Goal: Information Seeking & Learning: Understand process/instructions

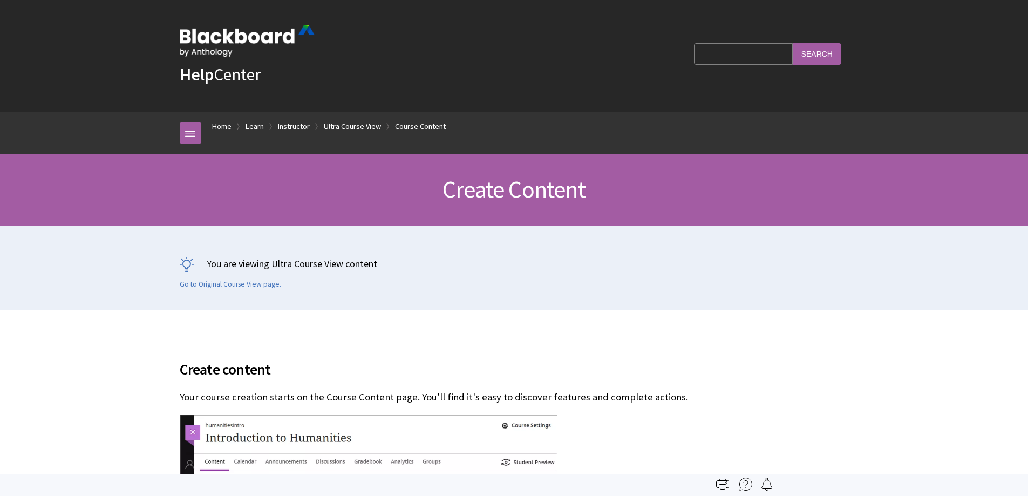
click at [762, 58] on input "Search Query" at bounding box center [743, 53] width 98 height 21
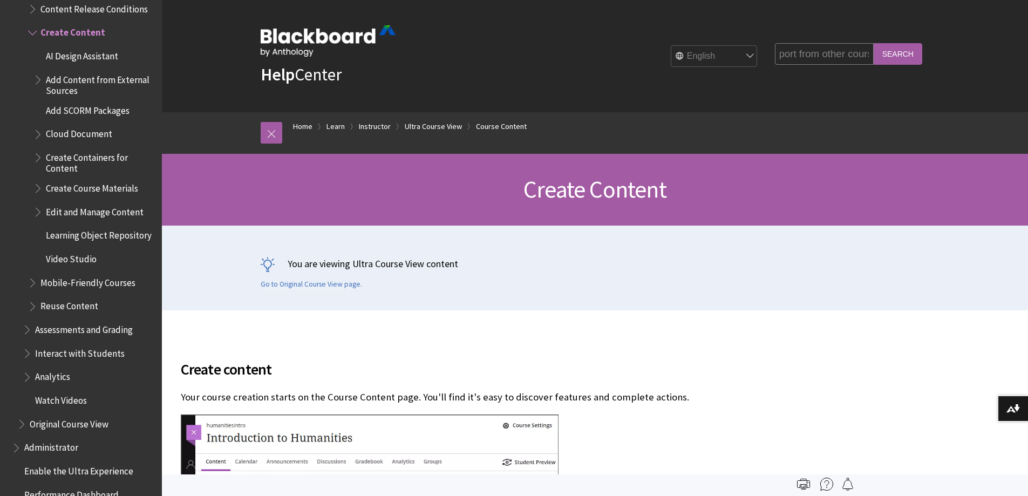
scroll to position [0, 50]
type input "how to import from other courses"
click at [874, 43] on input "Search" at bounding box center [898, 53] width 49 height 21
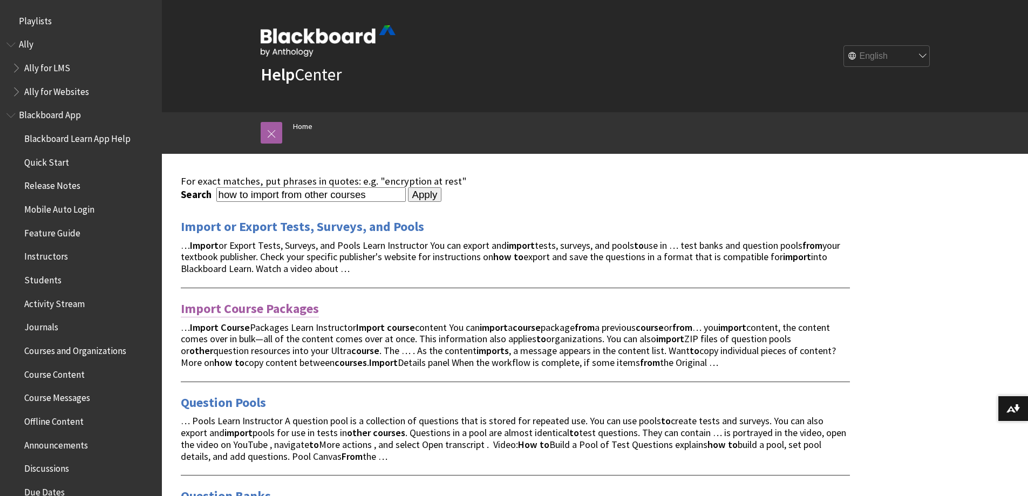
click at [291, 305] on link "Import Course Packages" at bounding box center [250, 308] width 138 height 17
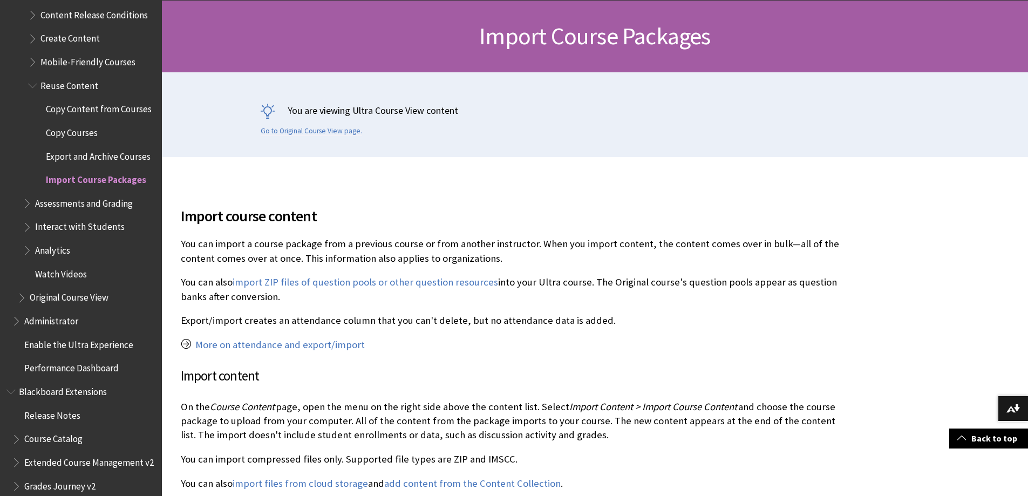
scroll to position [216, 0]
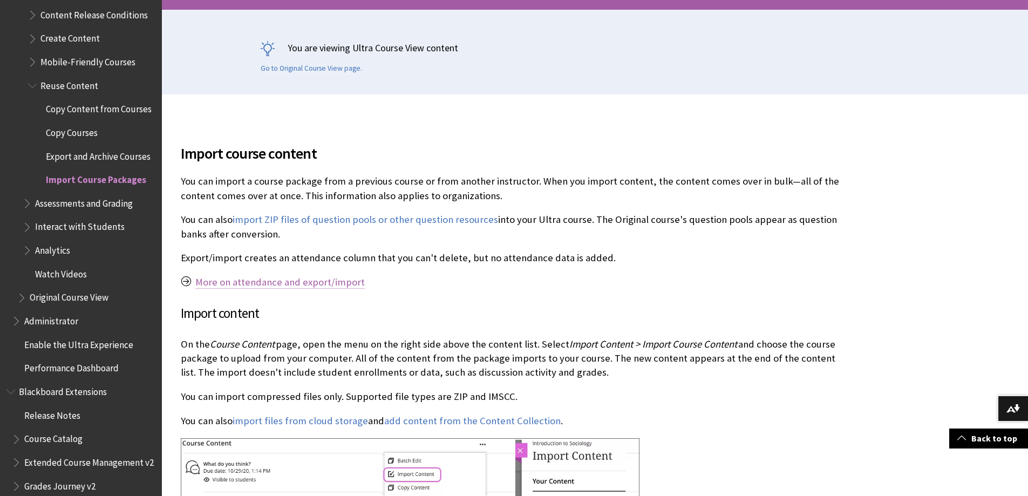
click at [291, 283] on link "More on attendance and export/import" at bounding box center [279, 282] width 169 height 13
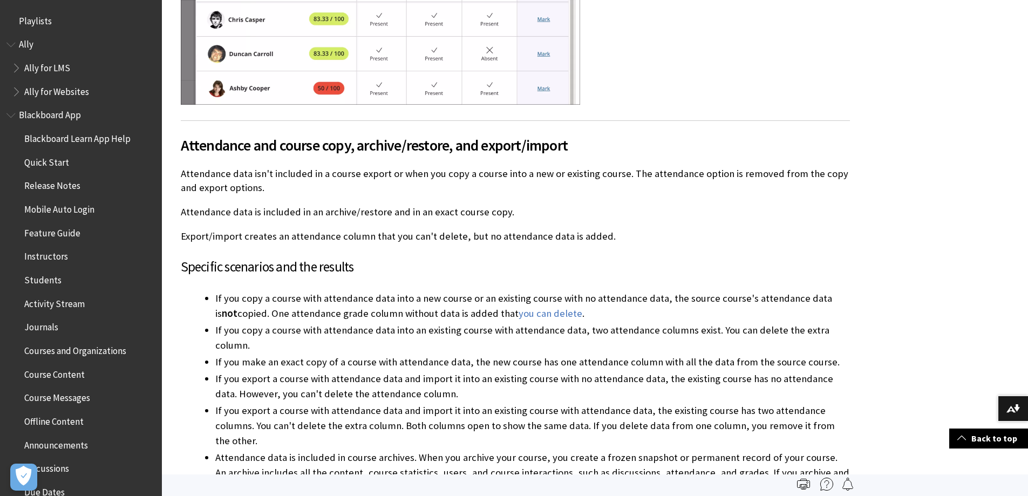
scroll to position [9751, 0]
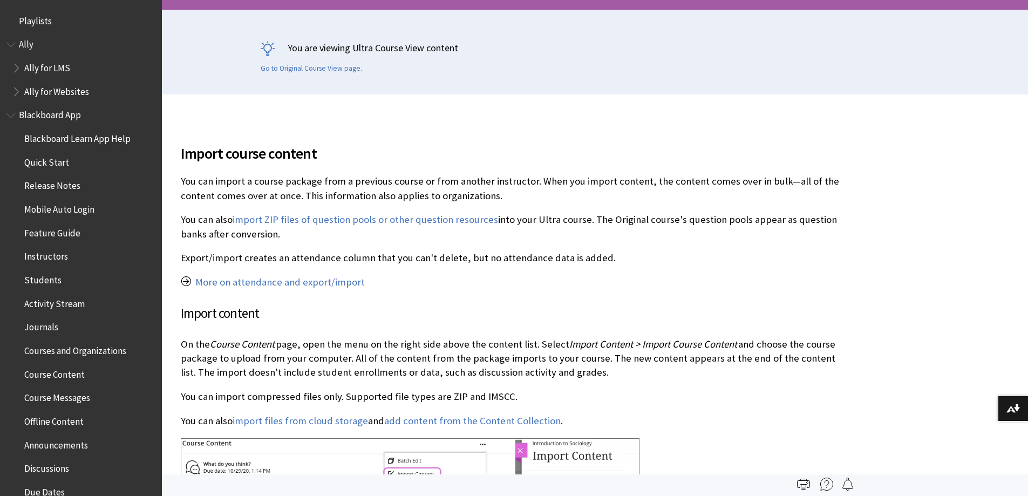
scroll to position [1775, 0]
